Goal: Information Seeking & Learning: Learn about a topic

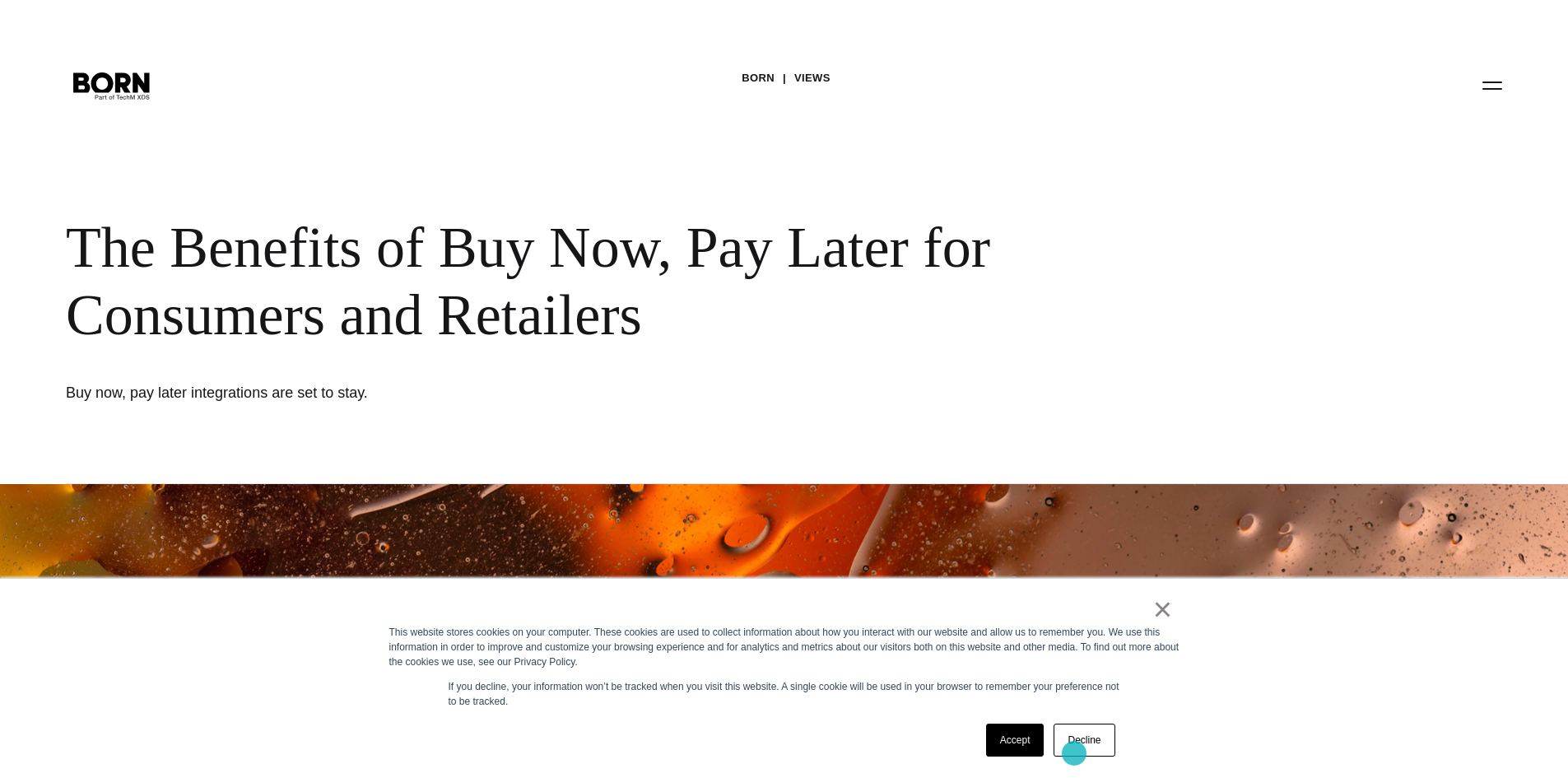
click at [1075, 753] on link "Decline" at bounding box center [1084, 740] width 61 height 33
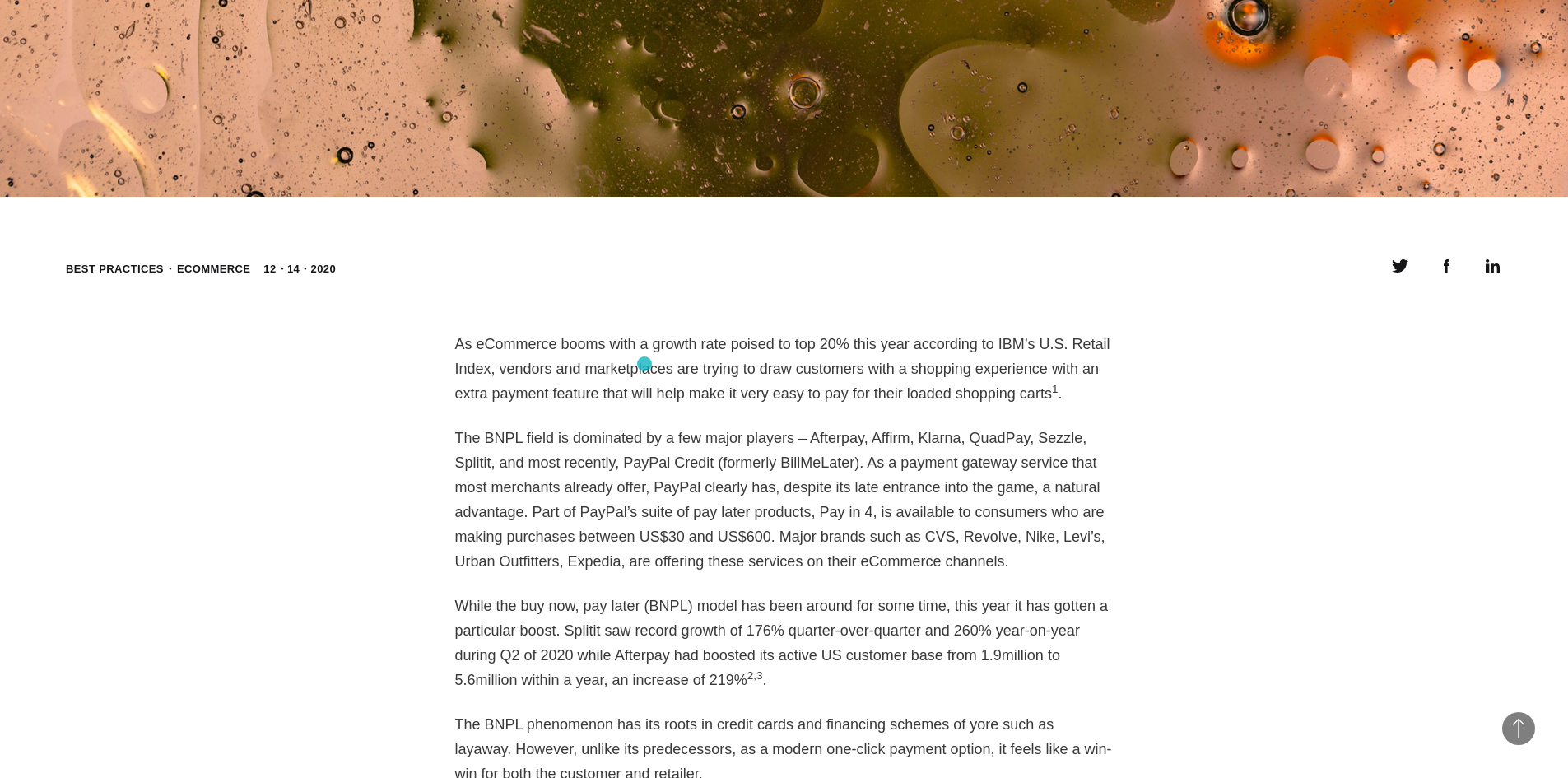
scroll to position [1236, 0]
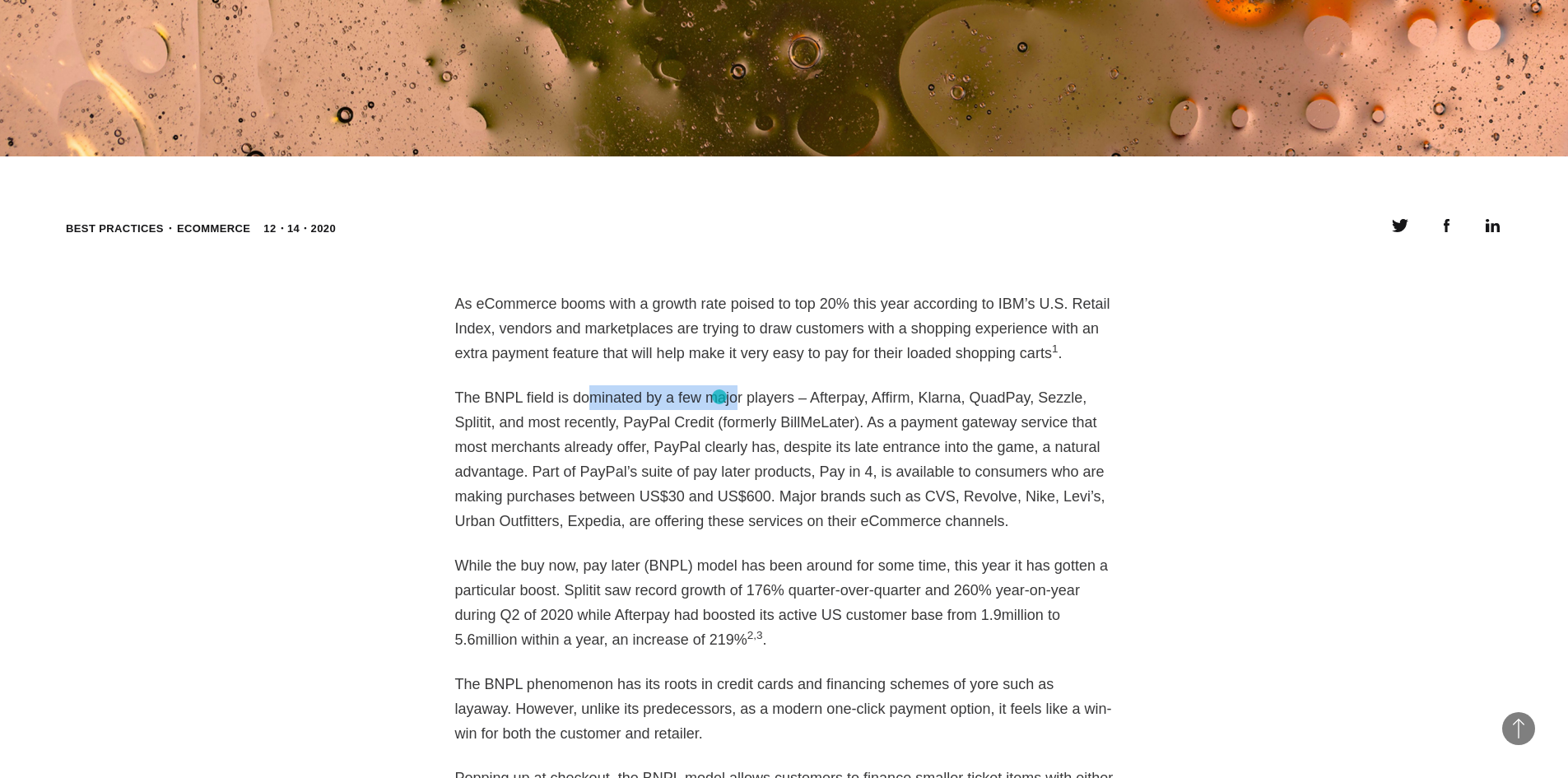
drag, startPoint x: 616, startPoint y: 396, endPoint x: 720, endPoint y: 397, distance: 104.0
click at [720, 397] on p "The BNPL field is dominated by a few major players – Afterpay, Affirm, Klarna, …" at bounding box center [784, 460] width 658 height 149
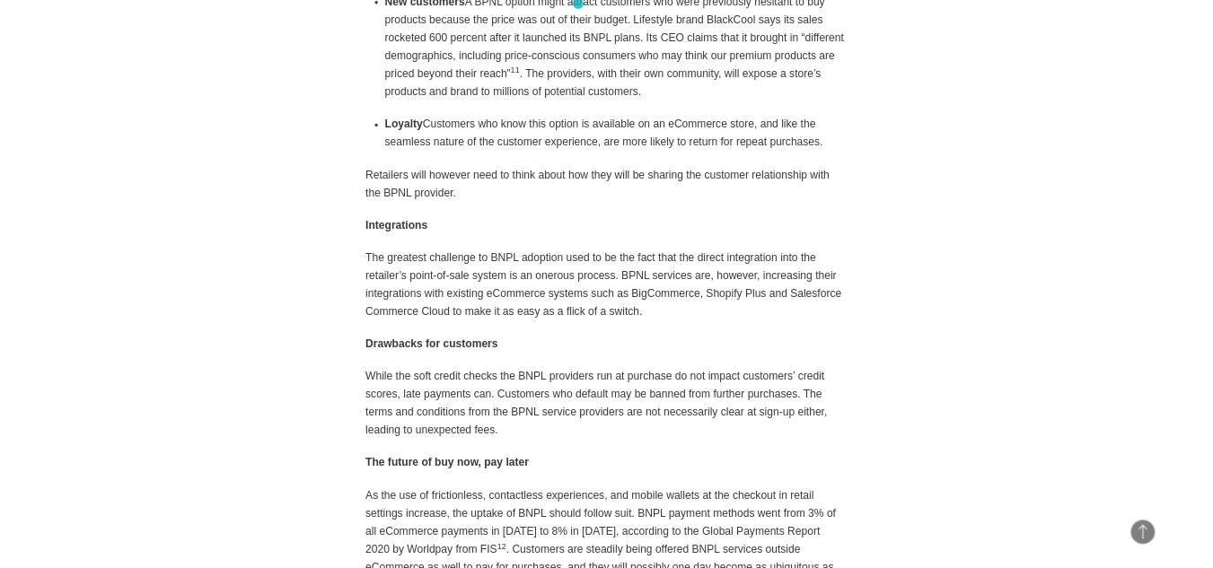
scroll to position [3303, 0]
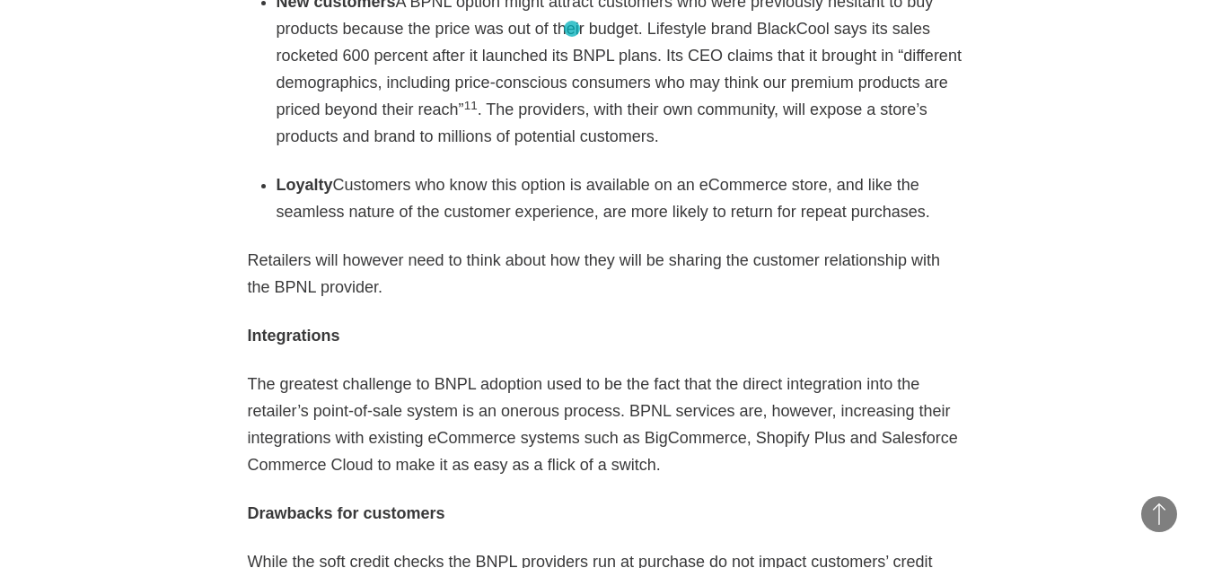
click at [586, 95] on li "New customers A BPNL option might attract customers who were previously hesitan…" at bounding box center [621, 69] width 689 height 162
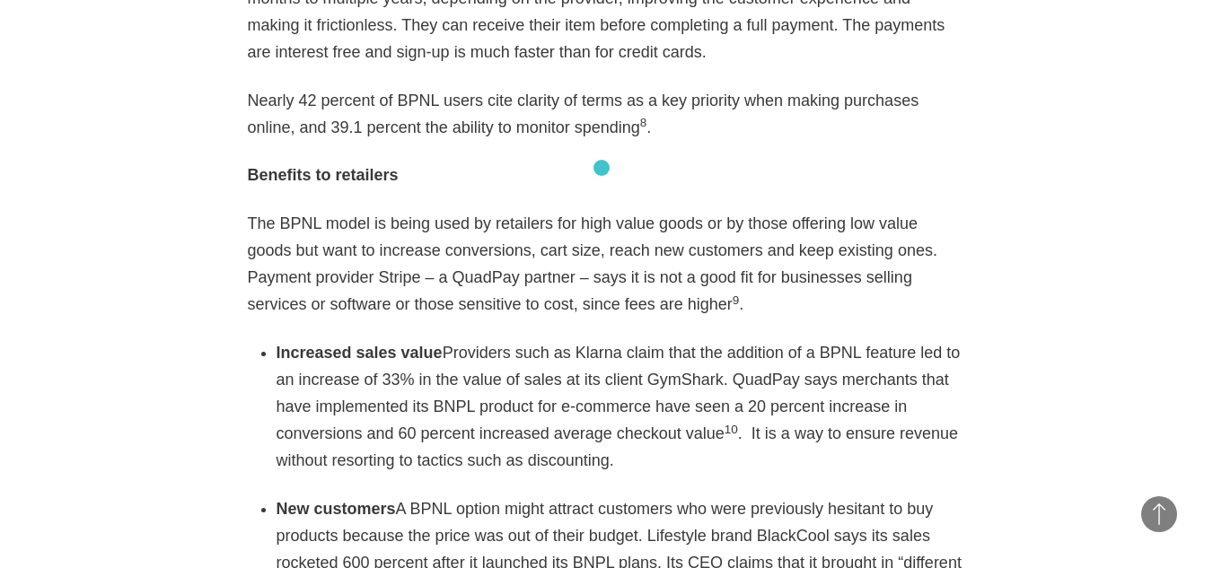
scroll to position [2764, 0]
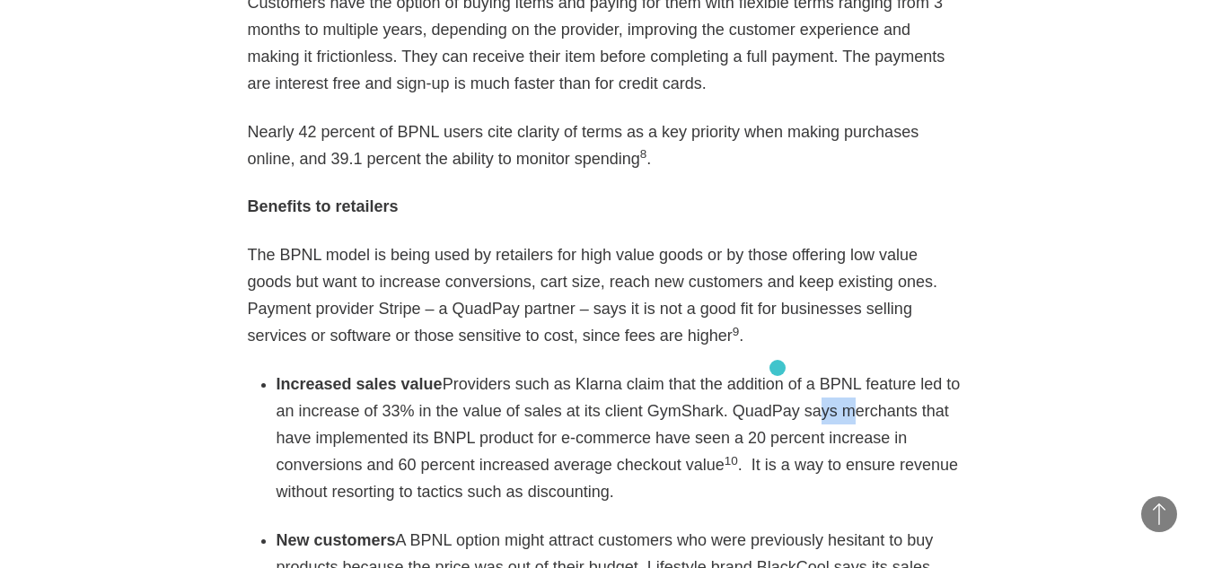
drag, startPoint x: 747, startPoint y: 358, endPoint x: 777, endPoint y: 368, distance: 32.1
click at [777, 371] on li "Increased sales value Providers such as Klarna claim that the addition of a BPN…" at bounding box center [621, 438] width 689 height 135
click at [767, 371] on li "Increased sales value Providers such as Klarna claim that the addition of a BPN…" at bounding box center [621, 438] width 689 height 135
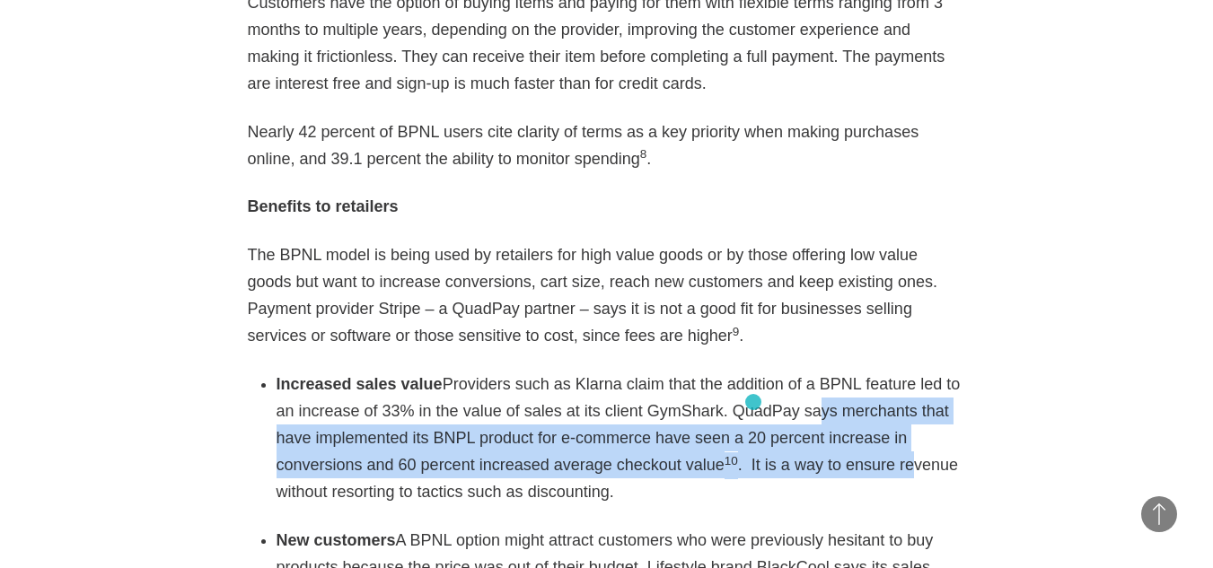
drag, startPoint x: 749, startPoint y: 358, endPoint x: 751, endPoint y: 399, distance: 40.4
click at [751, 401] on li "Increased sales value Providers such as Klarna claim that the addition of a BPN…" at bounding box center [621, 438] width 689 height 135
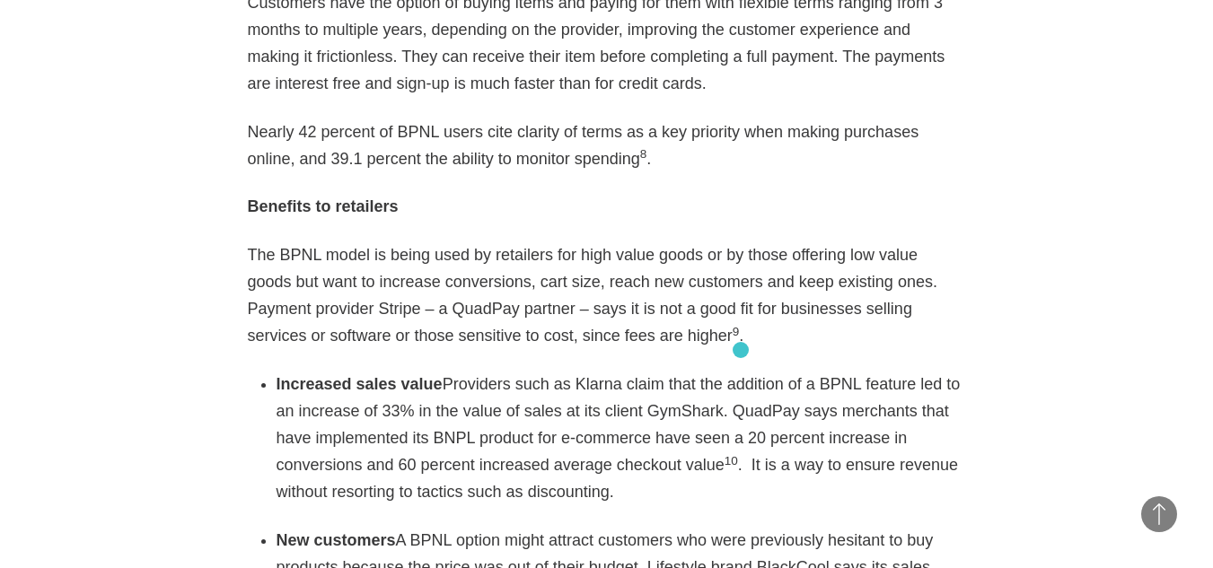
click at [741, 371] on li "Increased sales value Providers such as Klarna claim that the addition of a BPN…" at bounding box center [621, 438] width 689 height 135
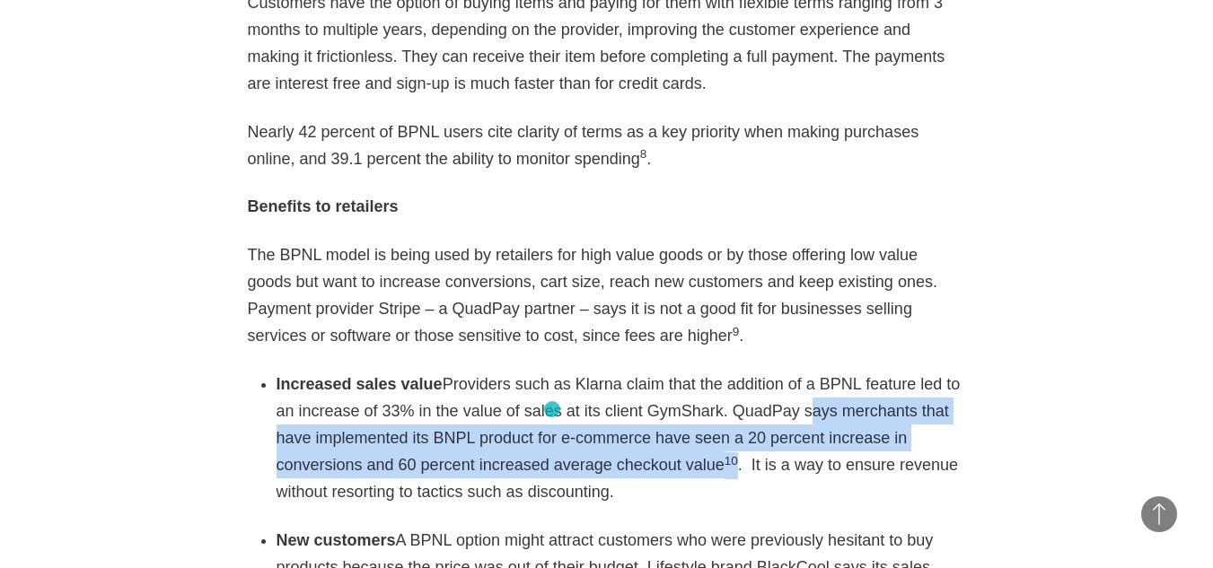
drag, startPoint x: 741, startPoint y: 350, endPoint x: 552, endPoint y: 409, distance: 197.6
click at [552, 409] on li "Increased sales value Providers such as Klarna claim that the addition of a BPN…" at bounding box center [621, 438] width 689 height 135
copy li "says merchants that have implemented its BNPL product for e-commerce have seen …"
